Goal: Complete application form: Complete application form

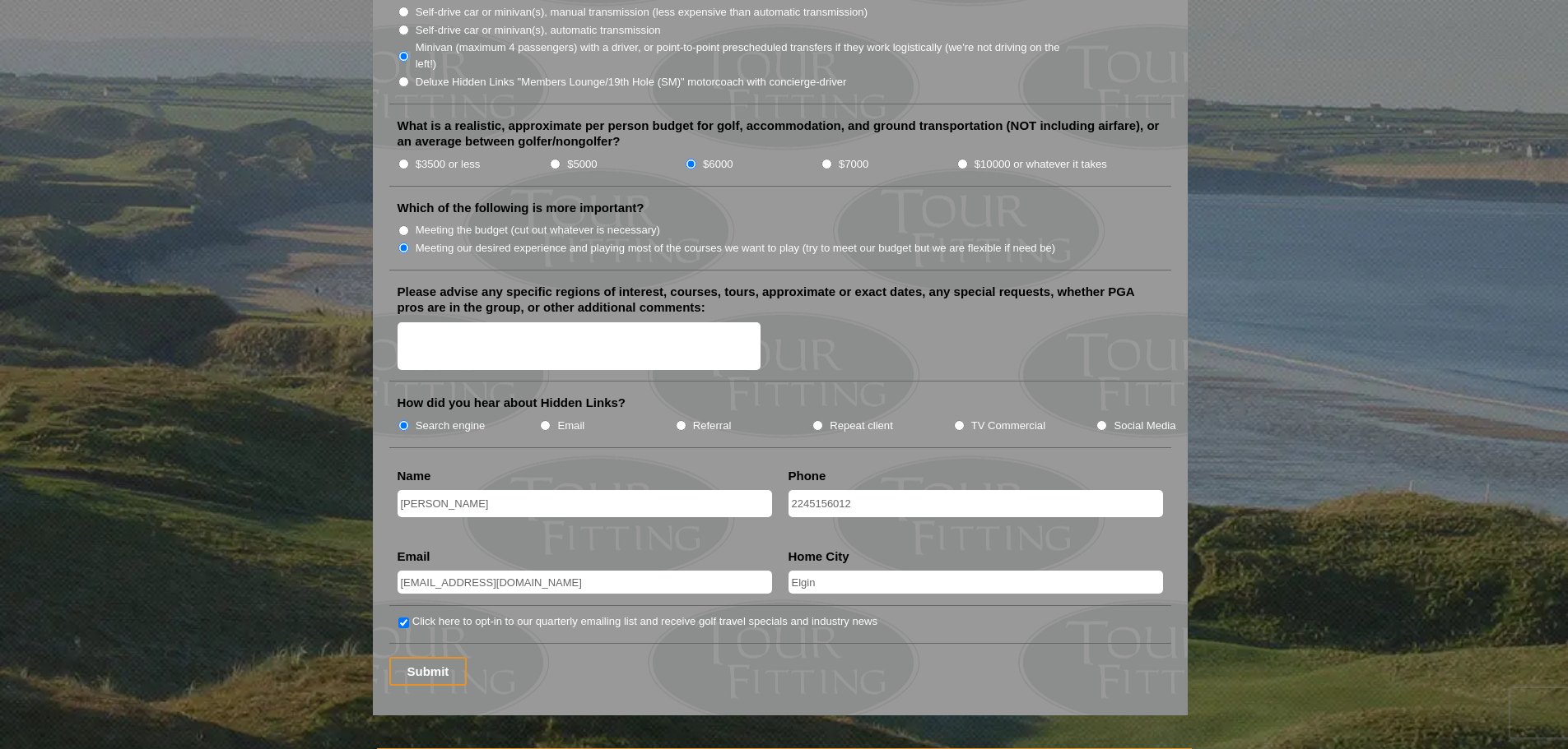
scroll to position [1727, 0]
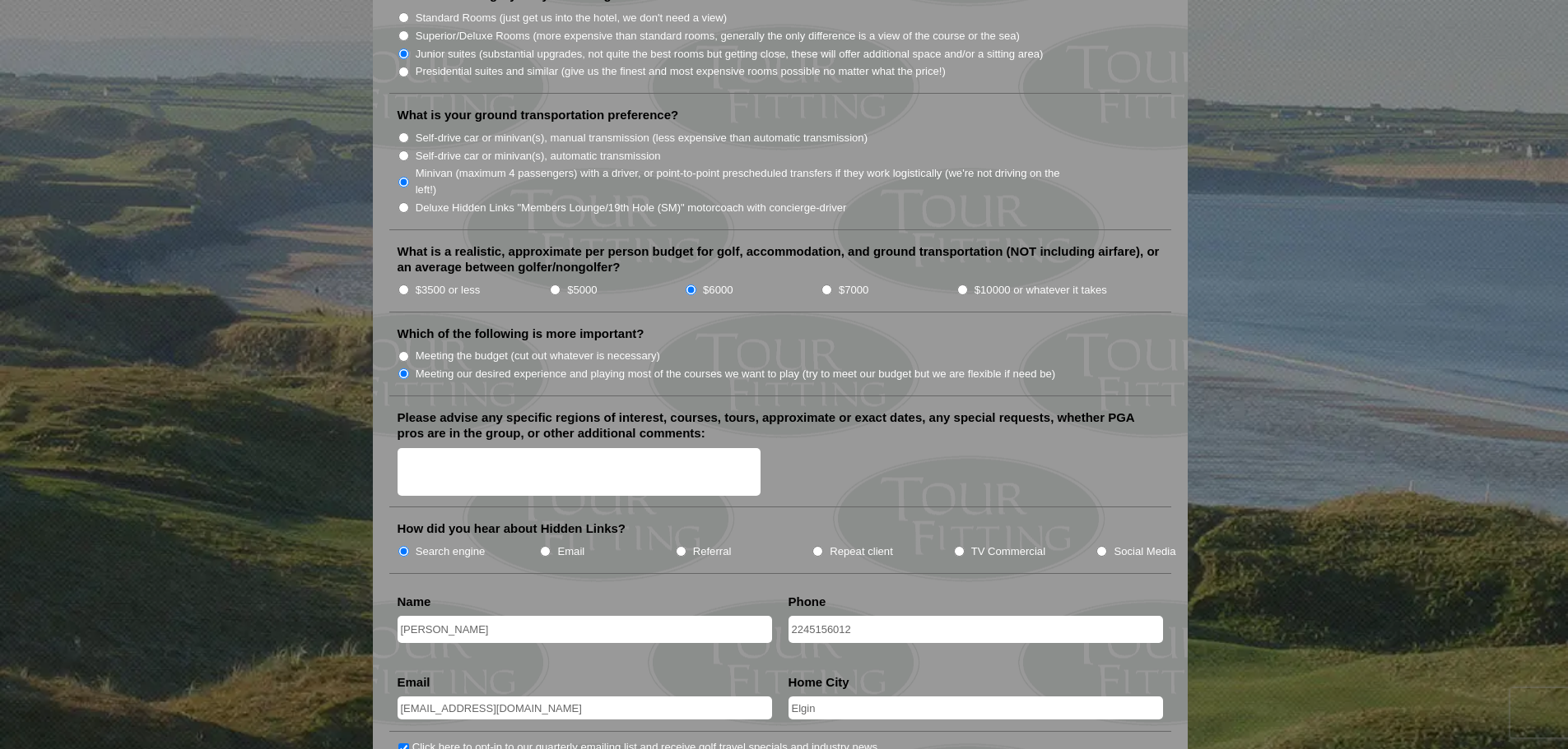
click at [829, 284] on input "$7000" at bounding box center [826, 289] width 10 height 10
radio input "true"
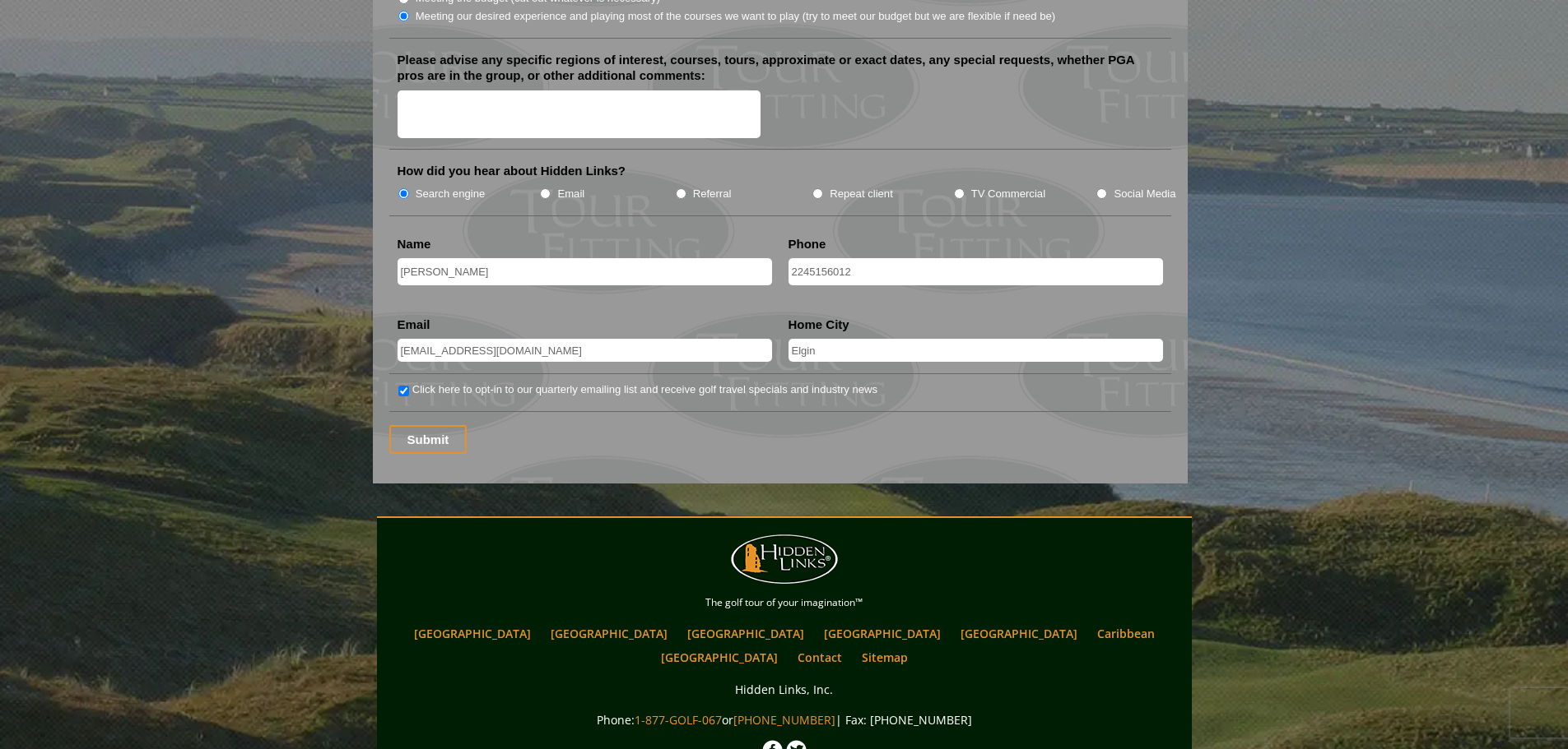
scroll to position [2182, 0]
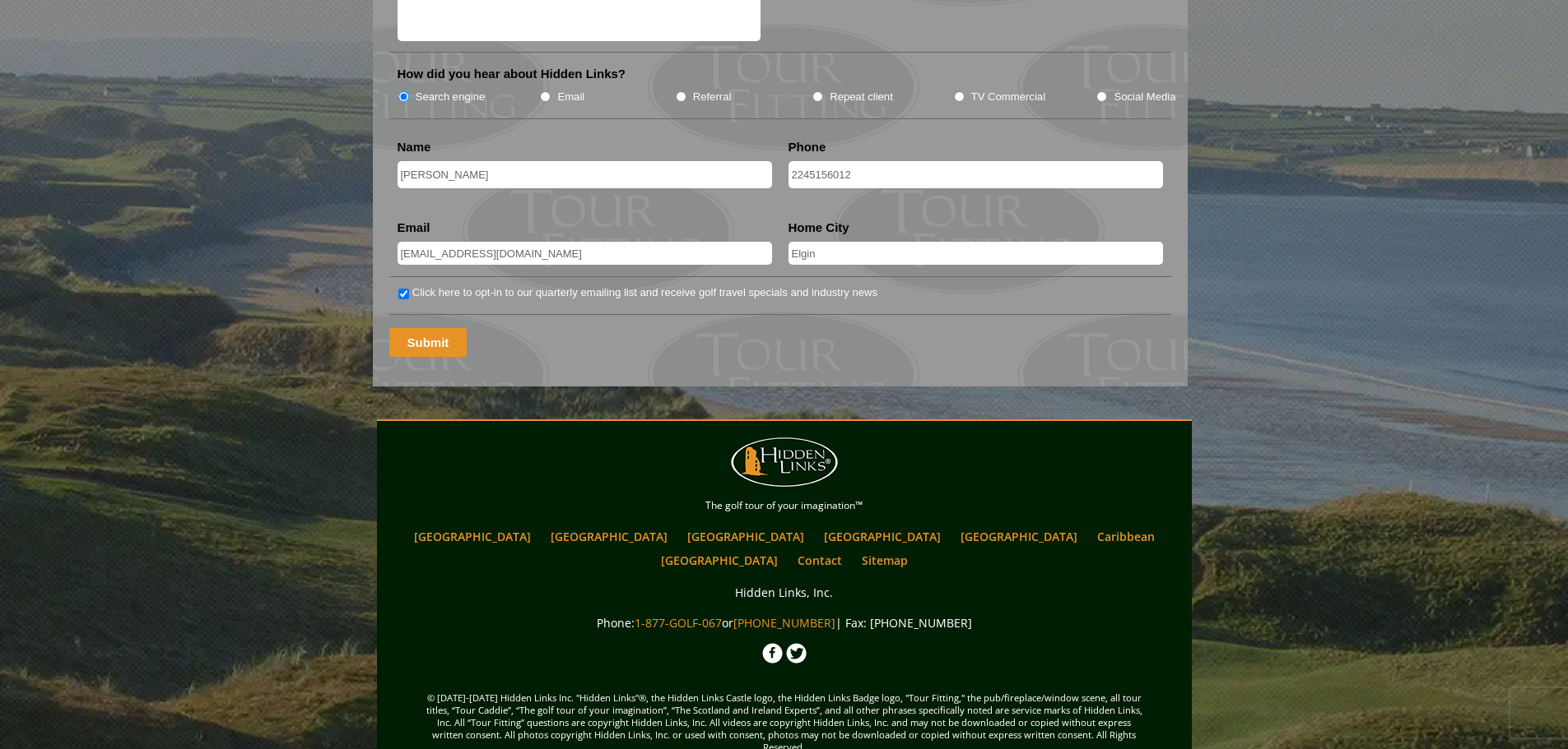
click at [430, 328] on input "Submit" at bounding box center [428, 342] width 78 height 29
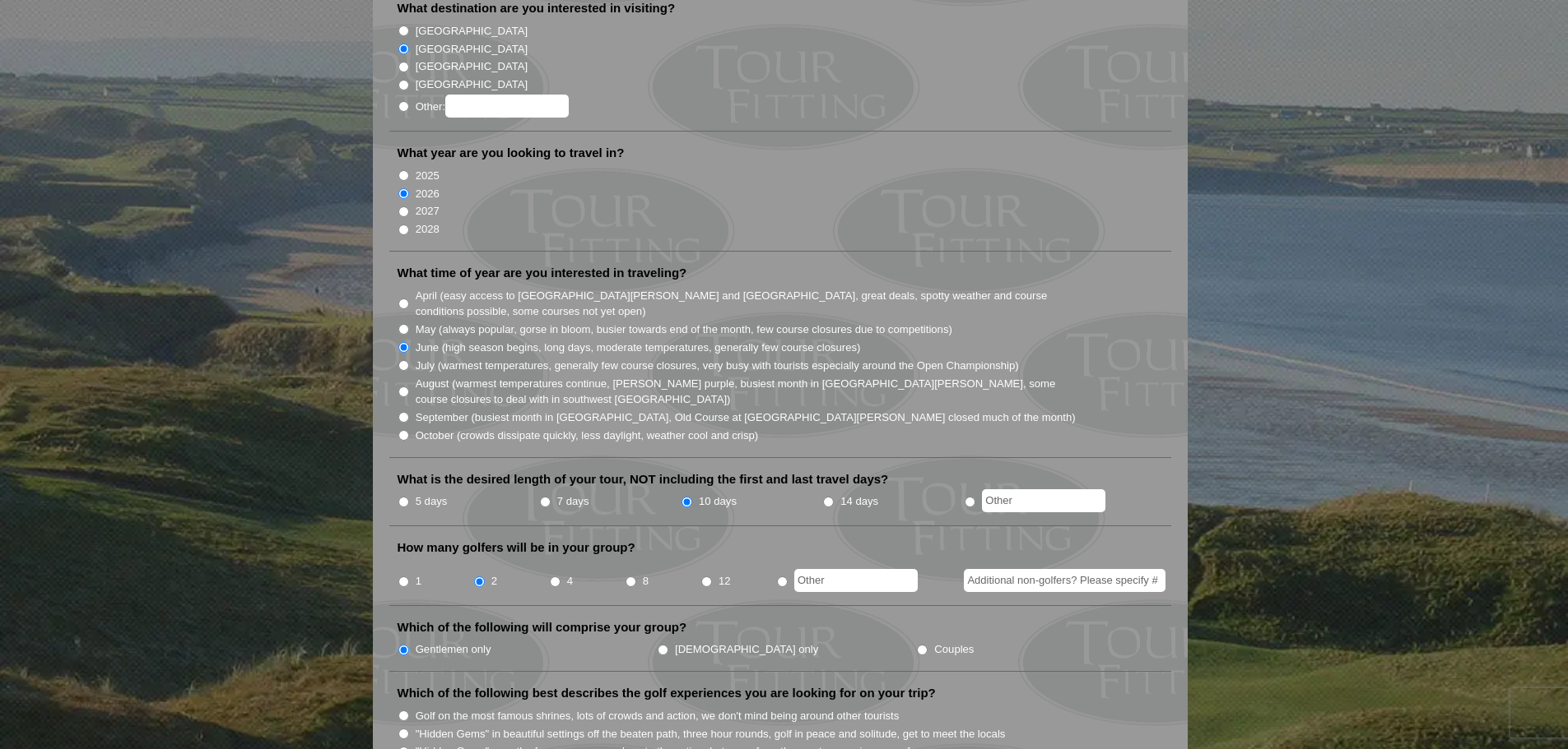
scroll to position [290, 0]
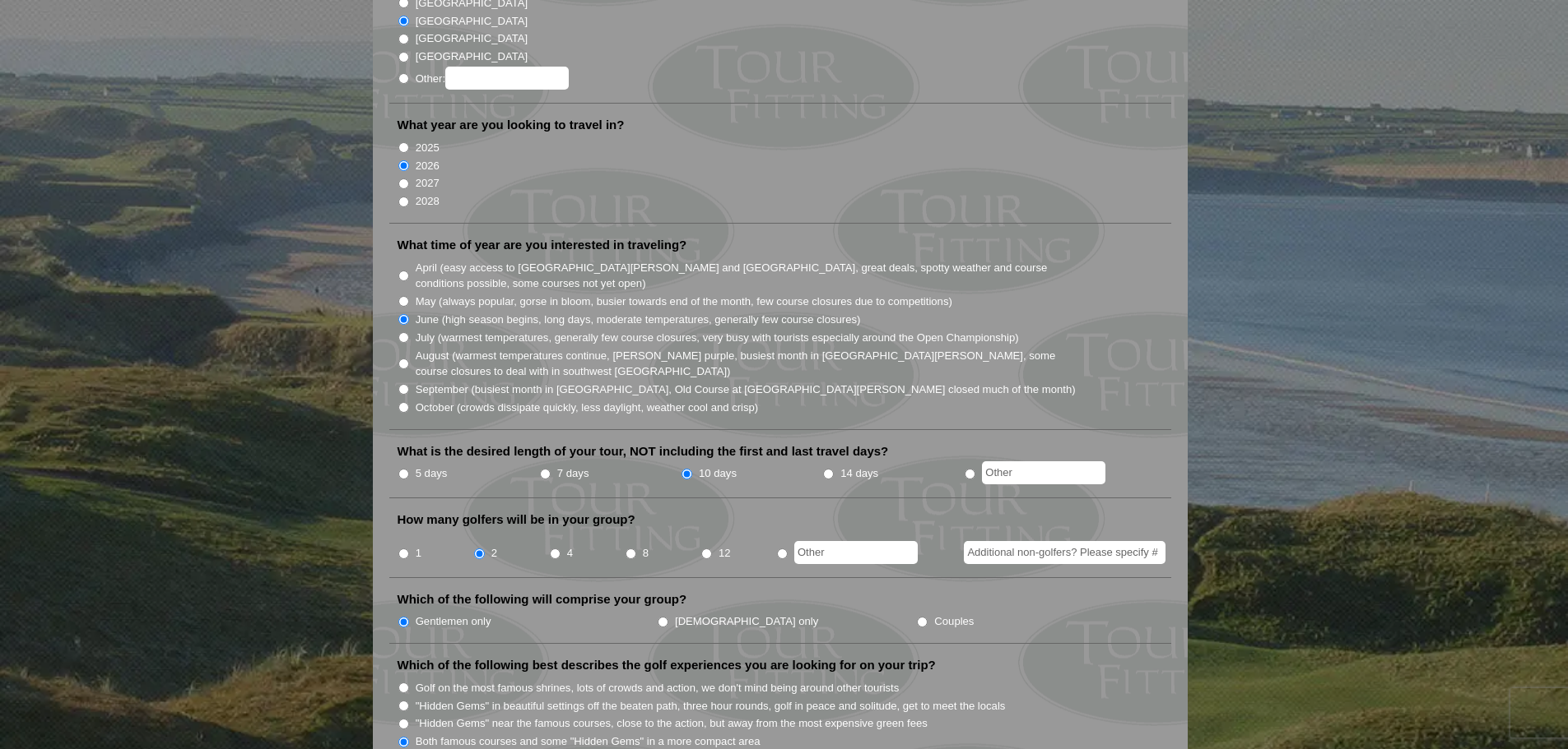
click at [402, 296] on input "May (always popular, gorse in bloom, busier towards end of the month, few cours…" at bounding box center [404, 302] width 10 height 10
radio input "true"
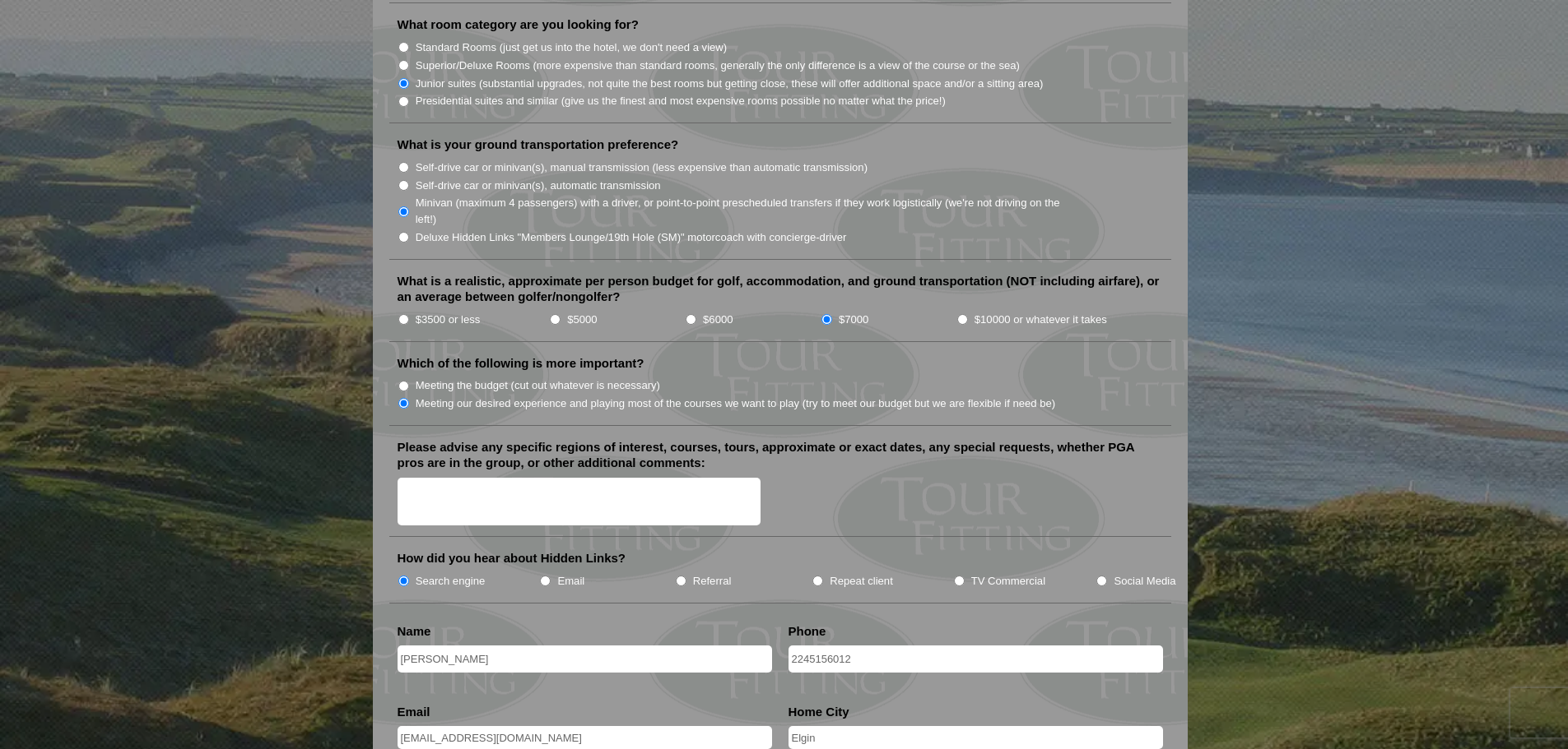
scroll to position [1688, 0]
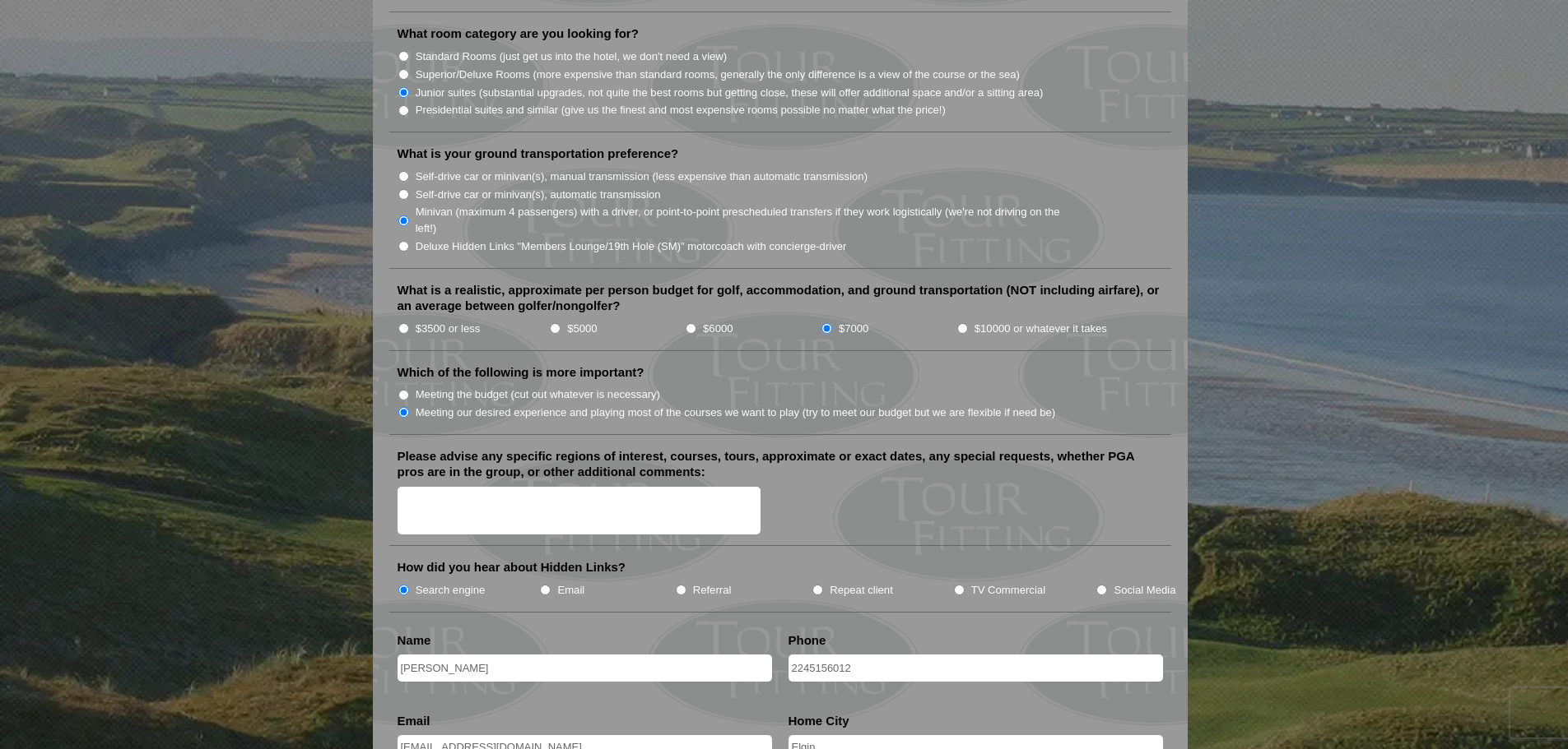
click at [694, 323] on input "$6000" at bounding box center [691, 328] width 10 height 10
radio input "true"
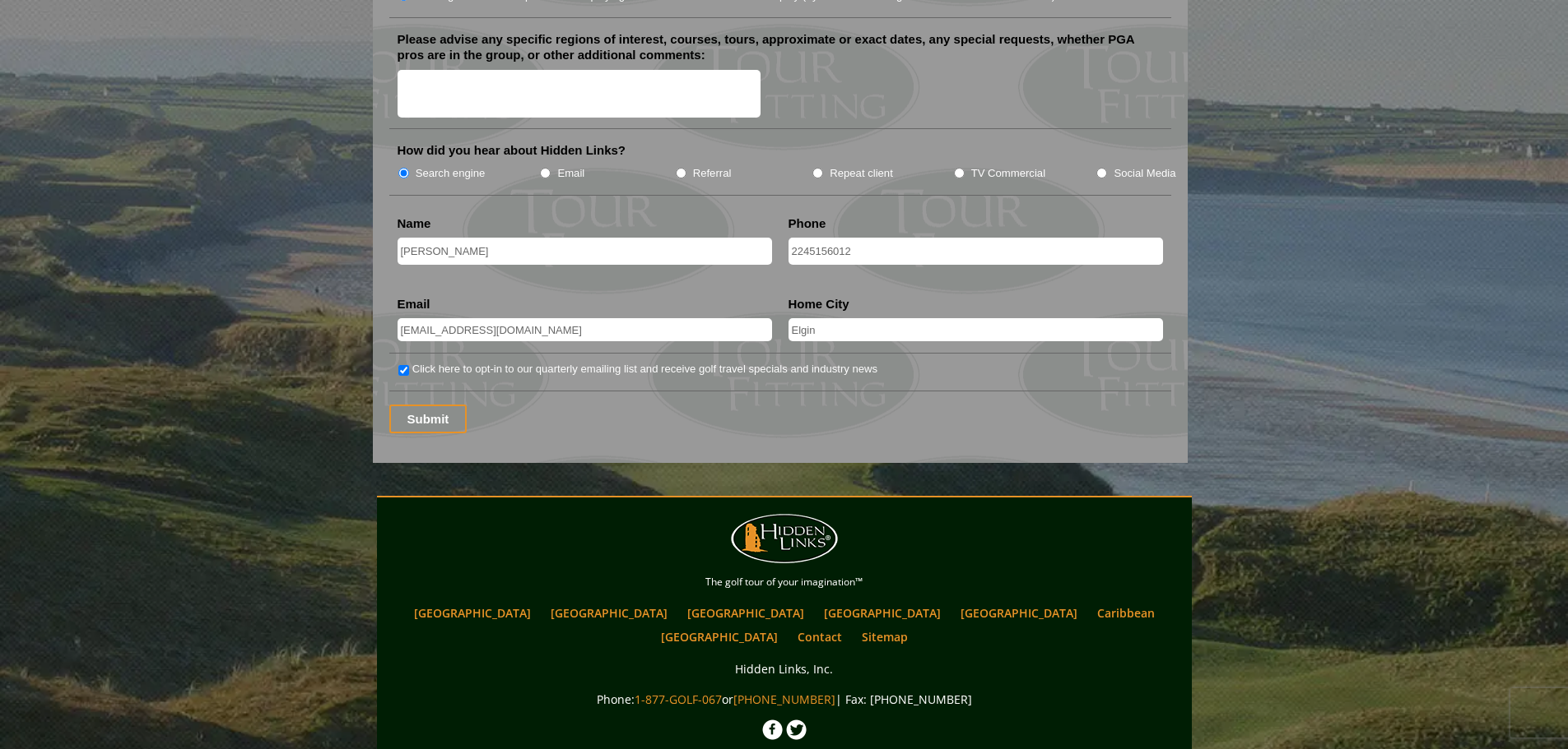
scroll to position [2182, 0]
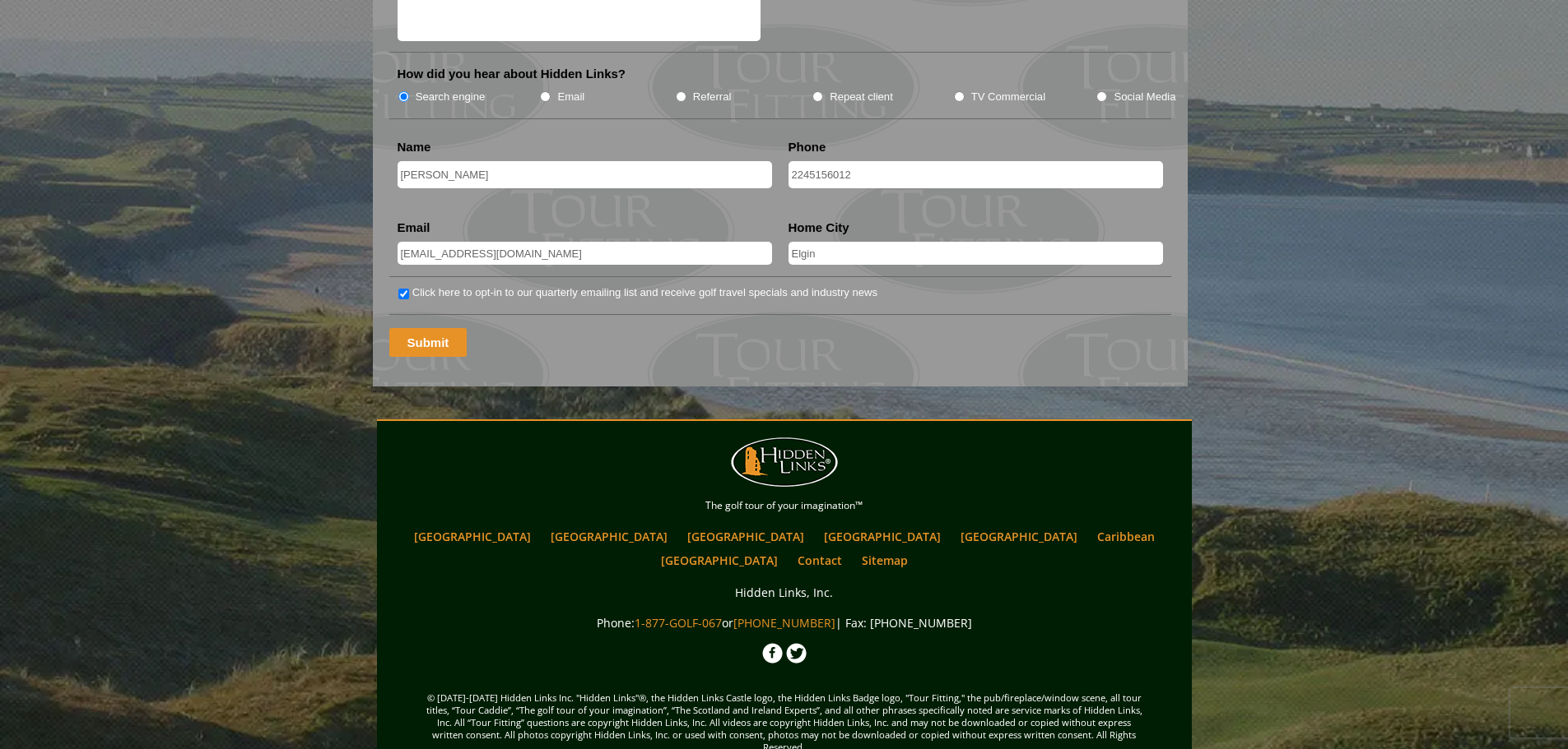
click at [436, 328] on input "Submit" at bounding box center [428, 342] width 78 height 29
